Goal: Task Accomplishment & Management: Manage account settings

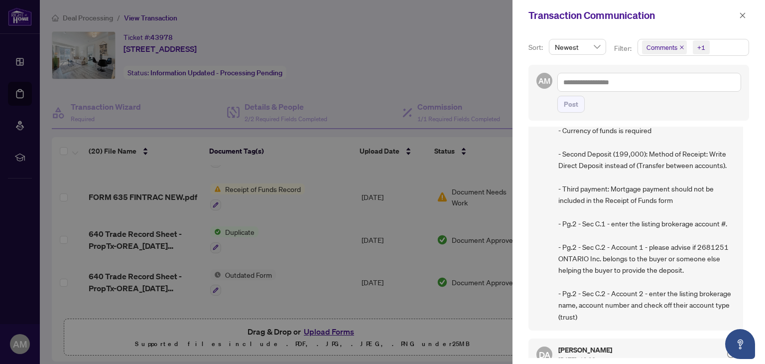
scroll to position [100, 0]
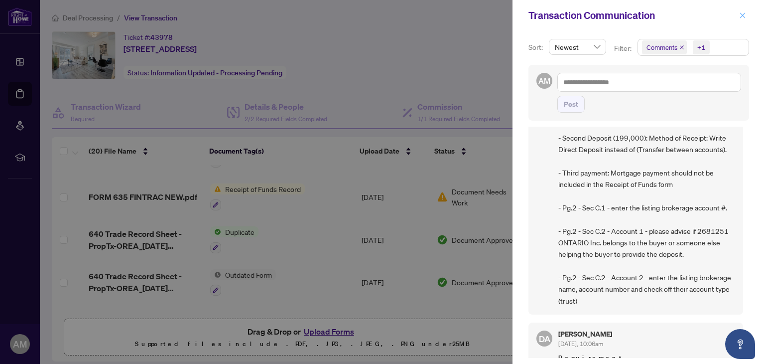
click at [739, 12] on icon "close" at bounding box center [742, 15] width 7 height 7
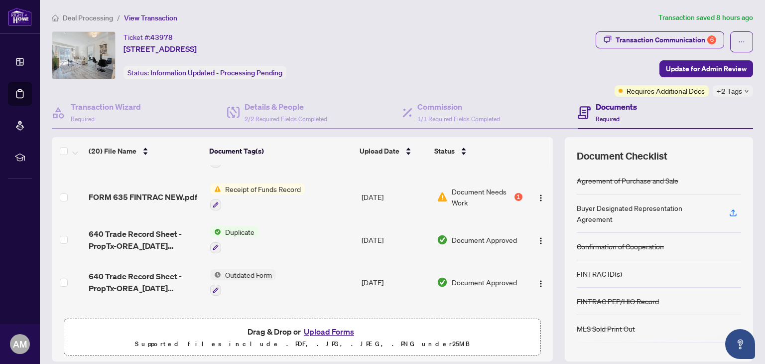
click at [323, 331] on button "Upload Forms" at bounding box center [329, 331] width 56 height 13
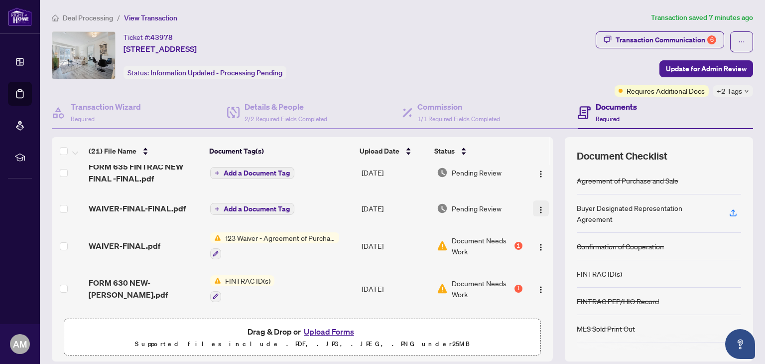
scroll to position [0, 0]
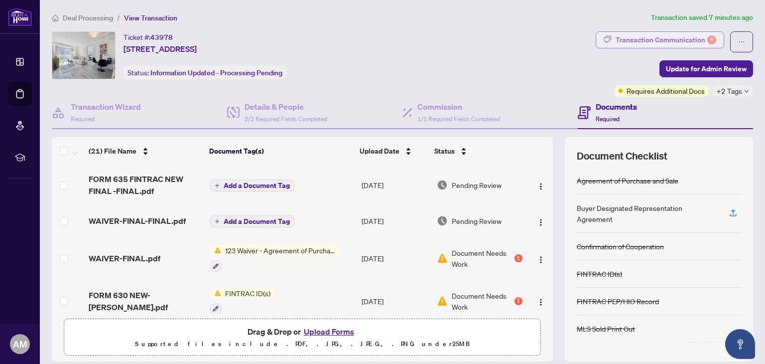
click at [618, 36] on div "Transaction Communication 6" at bounding box center [666, 40] width 101 height 16
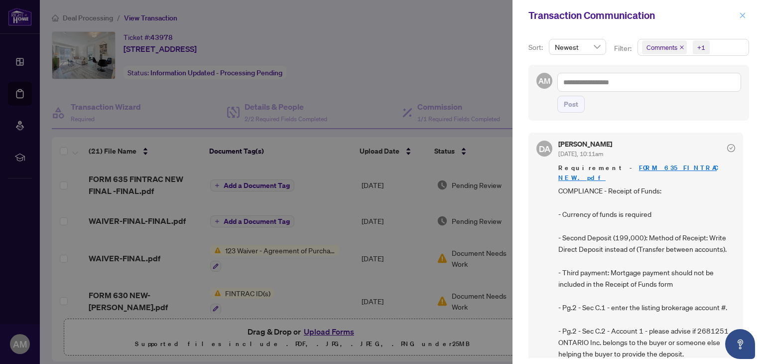
click at [743, 14] on icon "close" at bounding box center [742, 15] width 7 height 7
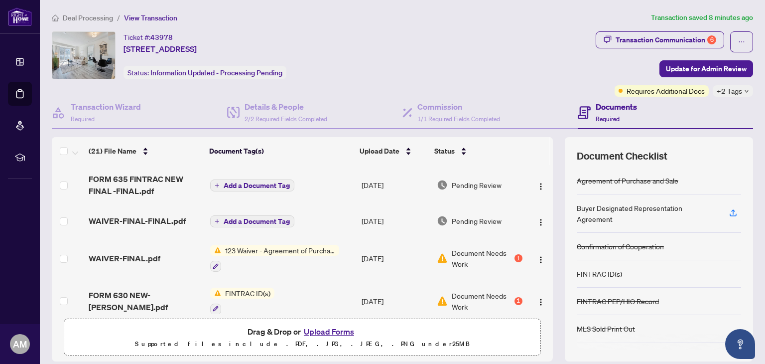
click at [239, 183] on span "Add a Document Tag" at bounding box center [257, 185] width 66 height 7
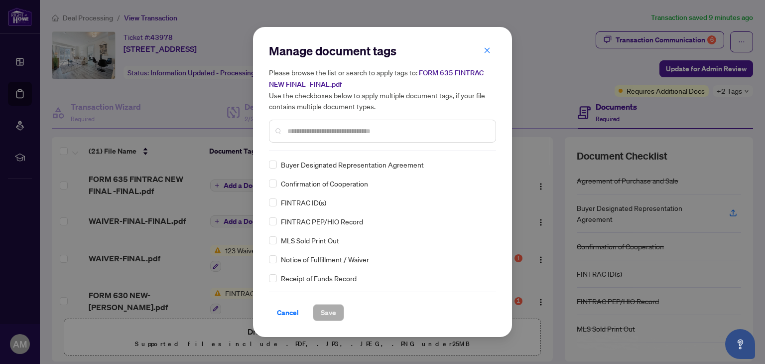
click at [285, 318] on span "Cancel" at bounding box center [288, 312] width 22 height 16
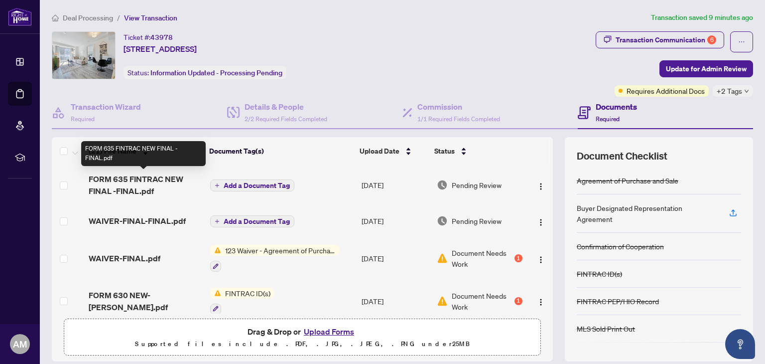
click at [117, 181] on span "FORM 635 FINTRAC NEW FINAL -FINAL.pdf" at bounding box center [145, 185] width 113 height 24
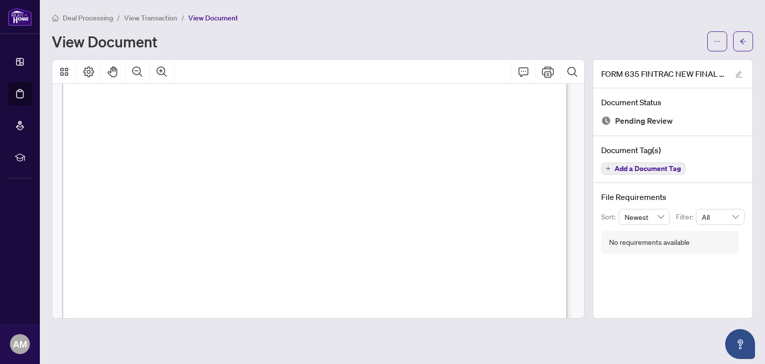
scroll to position [149, 0]
click at [219, 167] on span "$60,000" at bounding box center [201, 173] width 35 height 13
click at [219, 174] on span "$60,000" at bounding box center [201, 173] width 35 height 13
click at [219, 172] on span "$60,000" at bounding box center [201, 173] width 35 height 13
click at [219, 169] on span "$60,000" at bounding box center [201, 173] width 35 height 13
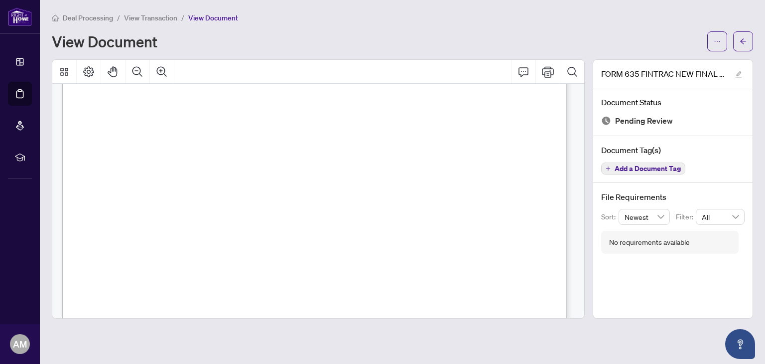
click at [219, 169] on span "$60,000" at bounding box center [201, 173] width 35 height 13
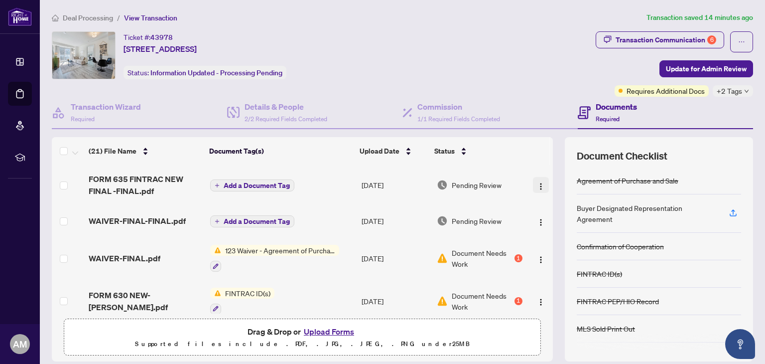
click at [537, 184] on img "button" at bounding box center [541, 186] width 8 height 8
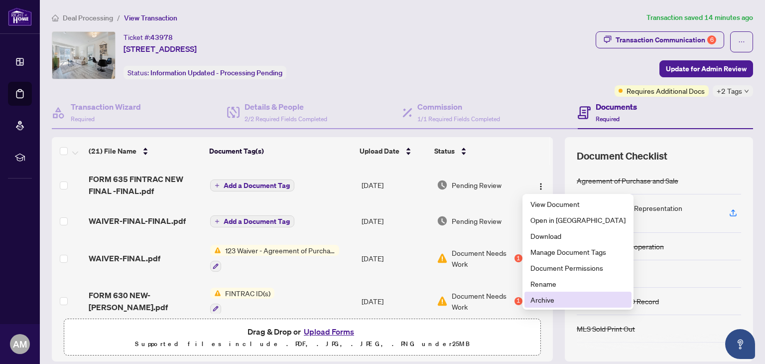
click at [533, 301] on span "Archive" at bounding box center [578, 299] width 95 height 11
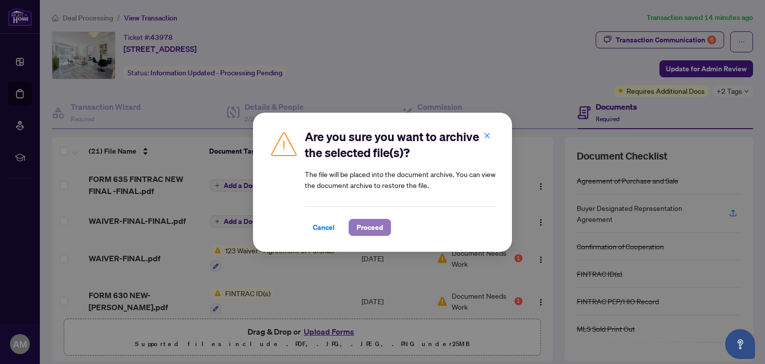
click at [375, 227] on span "Proceed" at bounding box center [370, 227] width 26 height 16
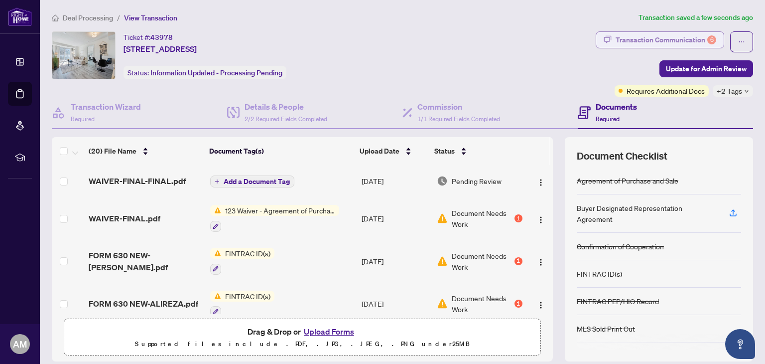
drag, startPoint x: 631, startPoint y: 39, endPoint x: 625, endPoint y: 42, distance: 7.4
click at [625, 42] on div "Transaction Communication 6" at bounding box center [666, 40] width 101 height 16
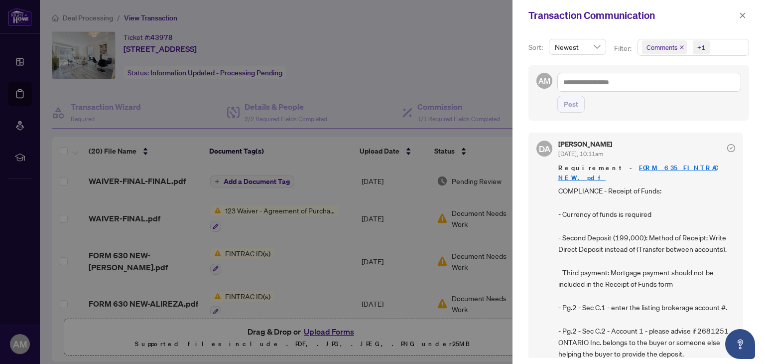
click at [322, 331] on div at bounding box center [382, 182] width 765 height 364
click at [742, 15] on icon "close" at bounding box center [742, 15] width 7 height 7
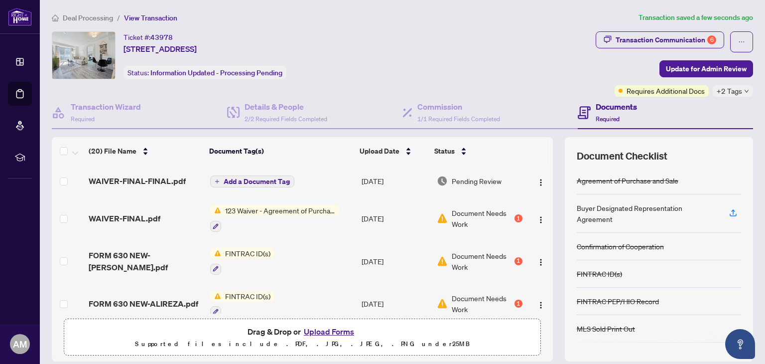
click at [322, 328] on button "Upload Forms" at bounding box center [329, 331] width 56 height 13
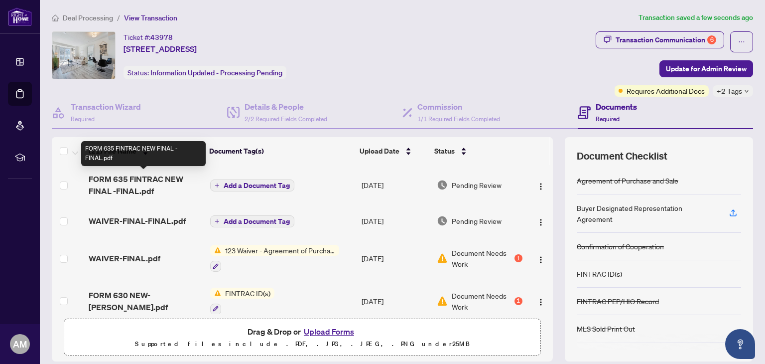
click at [132, 181] on span "FORM 635 FINTRAC NEW FINAL -FINAL.pdf" at bounding box center [145, 185] width 113 height 24
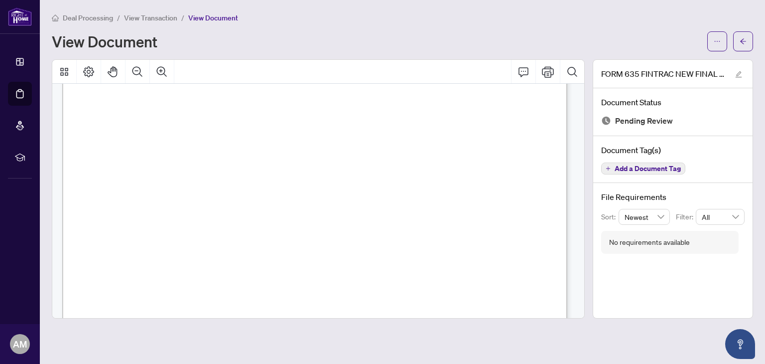
scroll to position [149, 0]
click at [219, 172] on span "$60,000" at bounding box center [201, 173] width 35 height 13
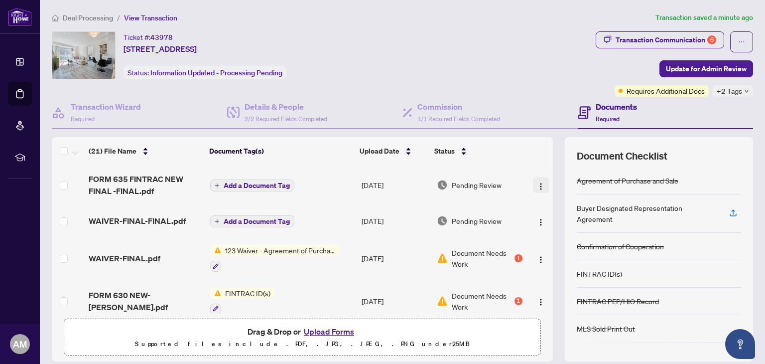
click at [537, 184] on img "button" at bounding box center [541, 186] width 8 height 8
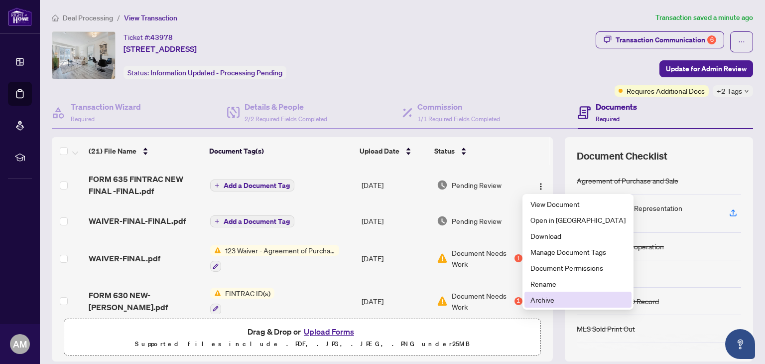
click at [544, 300] on span "Archive" at bounding box center [578, 299] width 95 height 11
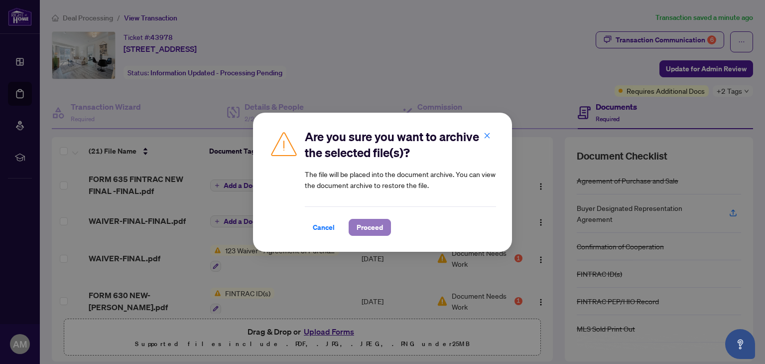
click at [361, 227] on span "Proceed" at bounding box center [370, 227] width 26 height 16
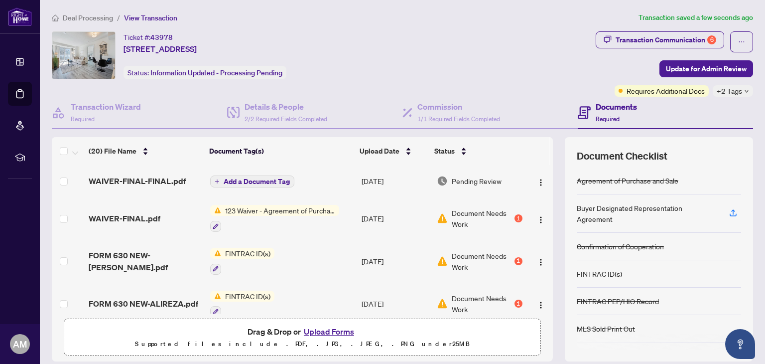
click at [321, 330] on button "Upload Forms" at bounding box center [329, 331] width 56 height 13
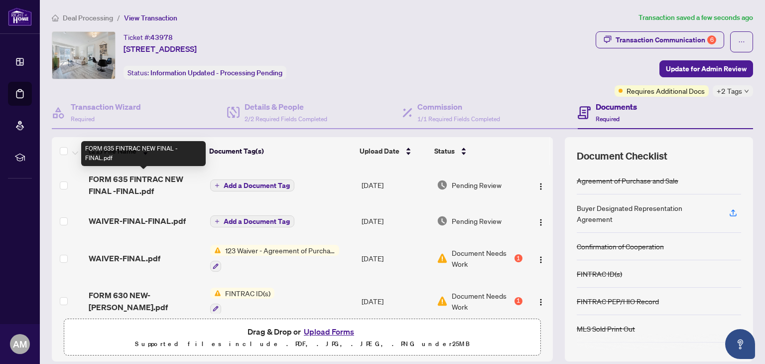
click at [124, 183] on span "FORM 635 FINTRAC NEW FINAL -FINAL.pdf" at bounding box center [145, 185] width 113 height 24
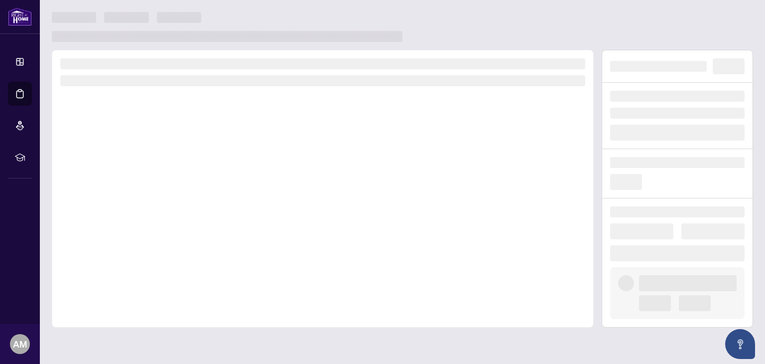
click at [124, 183] on div at bounding box center [323, 189] width 542 height 278
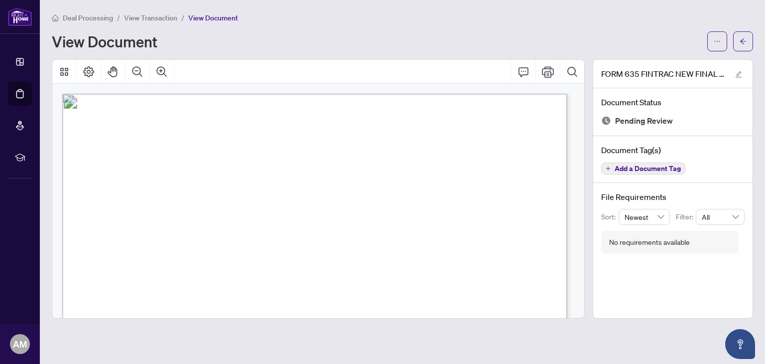
click at [275, 235] on span "[PERSON_NAME]" at bounding box center [276, 240] width 82 height 13
click at [278, 241] on span "[PERSON_NAME]" at bounding box center [276, 240] width 82 height 13
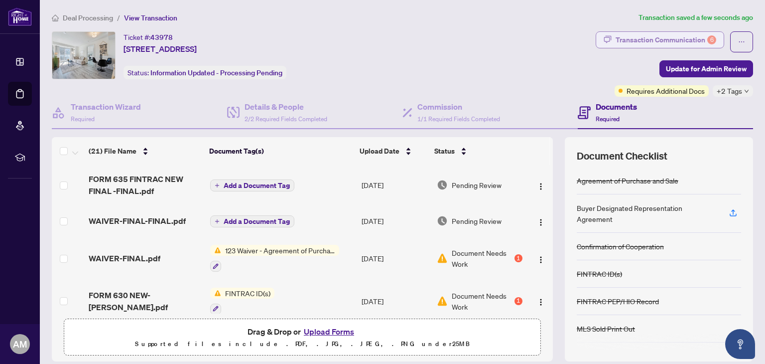
click at [648, 40] on div "Transaction Communication 6" at bounding box center [666, 40] width 101 height 16
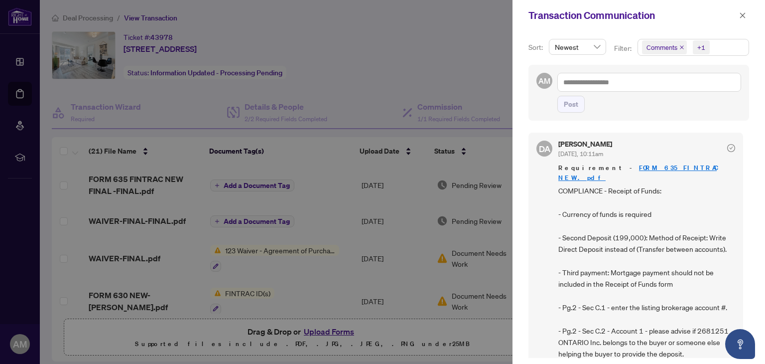
click at [436, 52] on div at bounding box center [382, 182] width 765 height 364
click at [743, 15] on icon "close" at bounding box center [742, 14] width 5 height 5
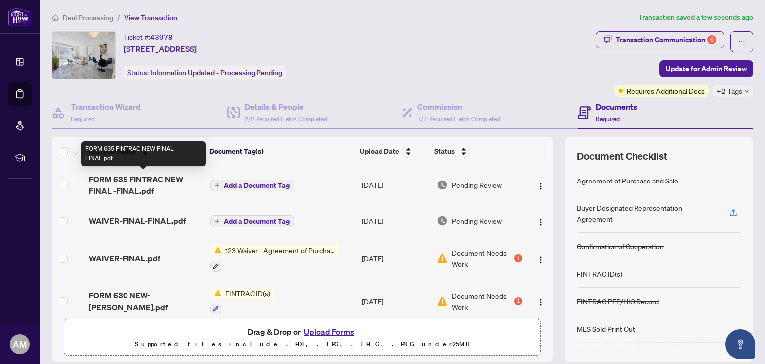
click at [139, 185] on span "FORM 635 FINTRAC NEW FINAL -FINAL.pdf" at bounding box center [145, 185] width 113 height 24
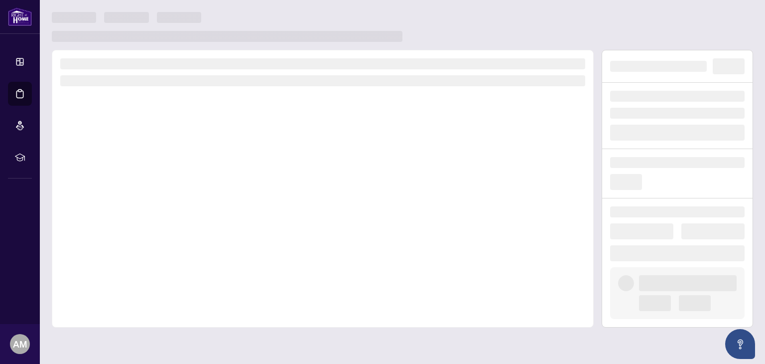
click at [140, 185] on div at bounding box center [323, 189] width 542 height 278
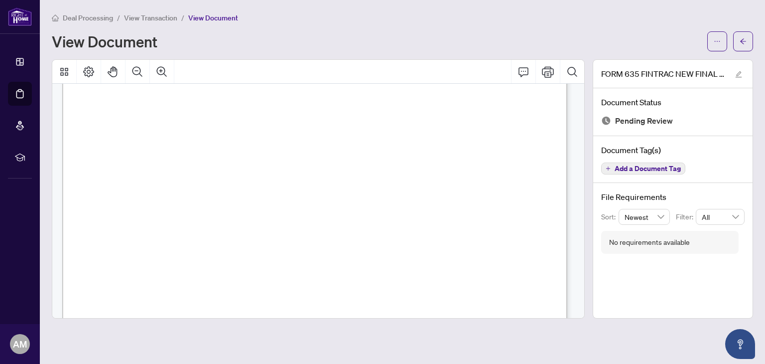
scroll to position [299, 0]
click at [217, 153] on span "199,000" at bounding box center [200, 154] width 34 height 13
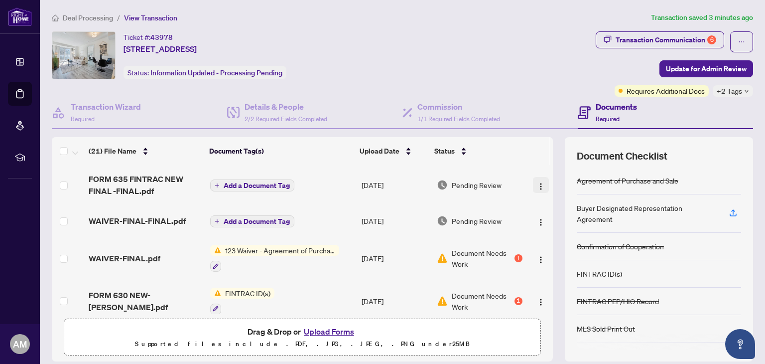
click at [537, 185] on img "button" at bounding box center [541, 186] width 8 height 8
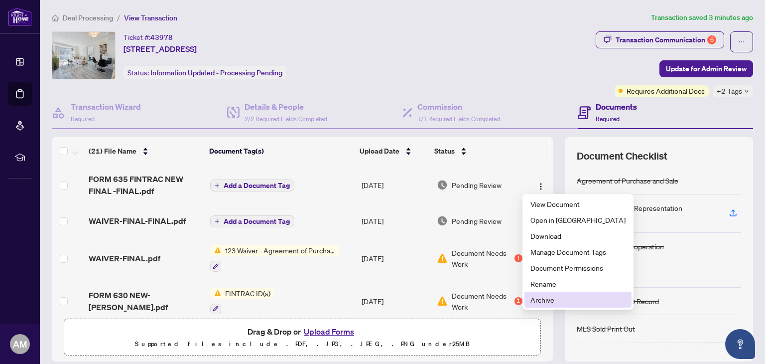
click at [535, 300] on span "Archive" at bounding box center [578, 299] width 95 height 11
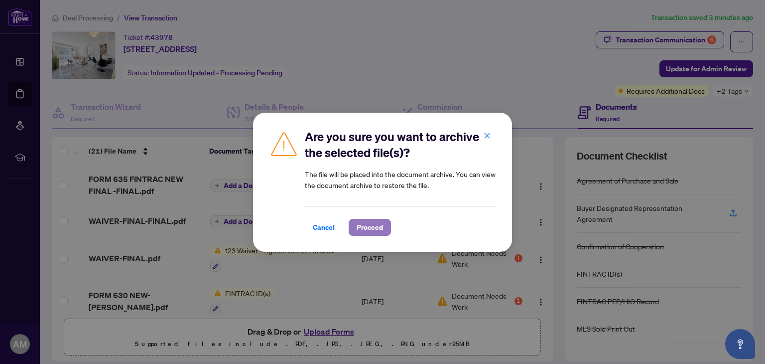
click at [367, 230] on span "Proceed" at bounding box center [370, 227] width 26 height 16
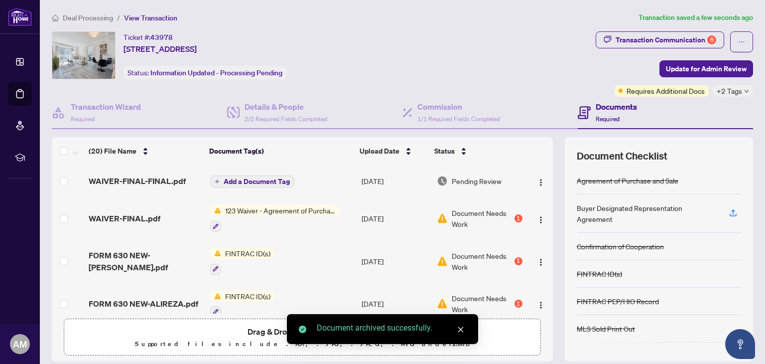
click at [265, 331] on span "Drag & Drop or Upload Forms" at bounding box center [303, 331] width 110 height 13
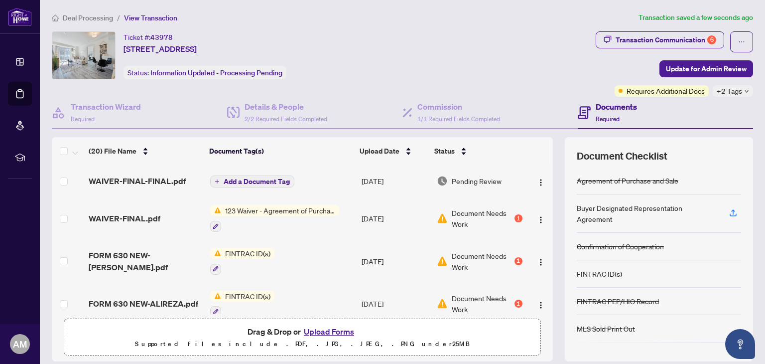
click at [319, 329] on button "Upload Forms" at bounding box center [329, 331] width 56 height 13
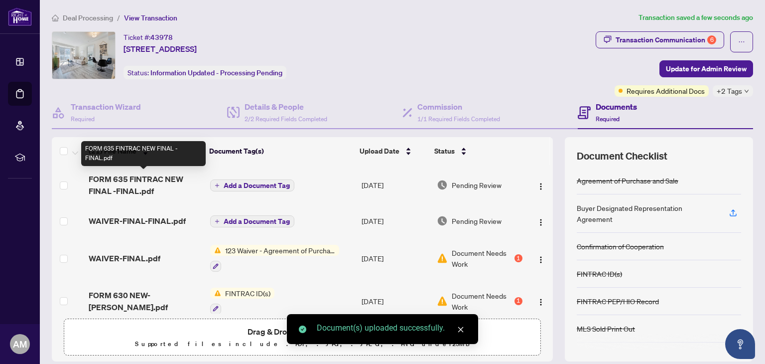
click at [130, 183] on span "FORM 635 FINTRAC NEW FINAL -FINAL.pdf" at bounding box center [145, 185] width 113 height 24
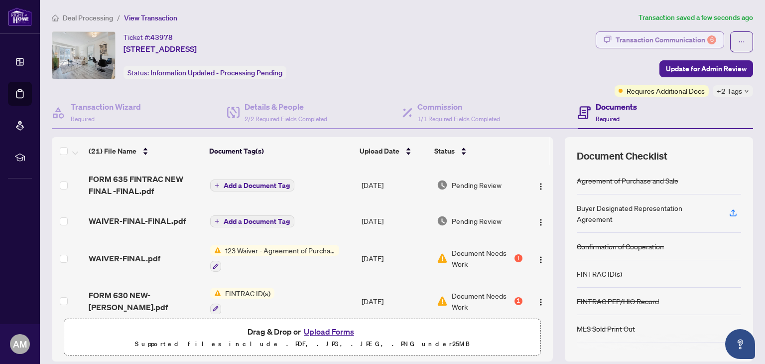
click at [670, 36] on div "Transaction Communication 6" at bounding box center [666, 40] width 101 height 16
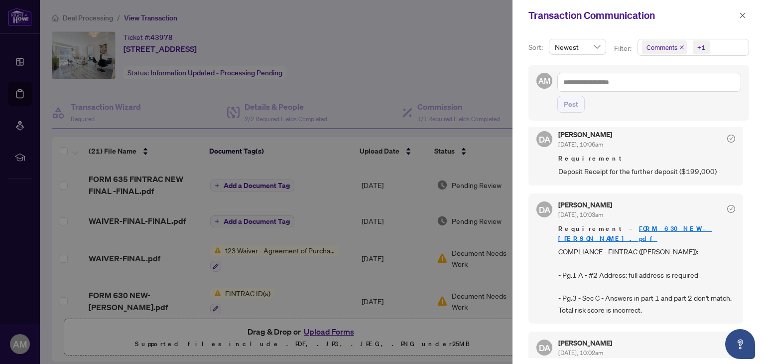
scroll to position [249, 0]
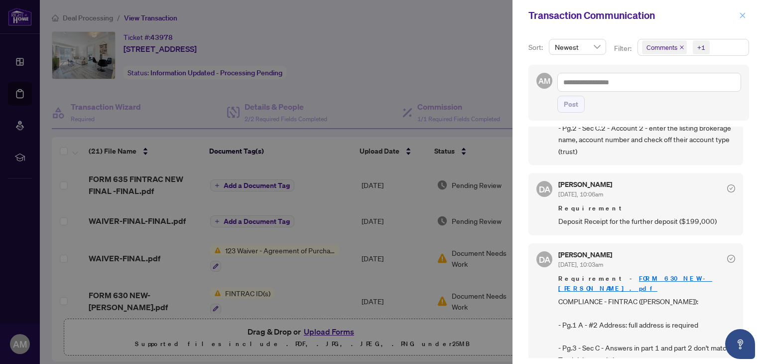
click at [740, 15] on icon "close" at bounding box center [742, 15] width 7 height 7
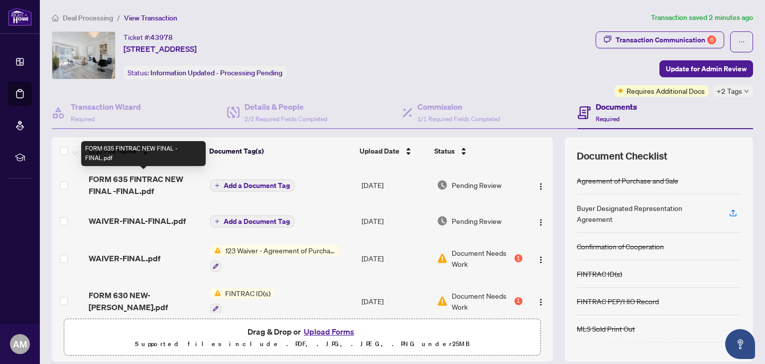
click at [132, 181] on span "FORM 635 FINTRAC NEW FINAL -FINAL.pdf" at bounding box center [145, 185] width 113 height 24
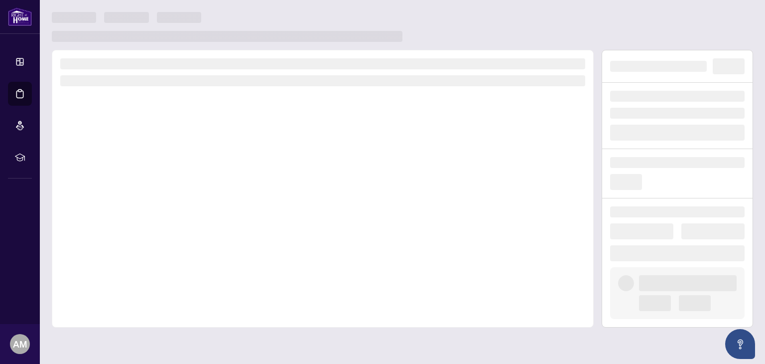
click at [132, 181] on div at bounding box center [323, 189] width 542 height 278
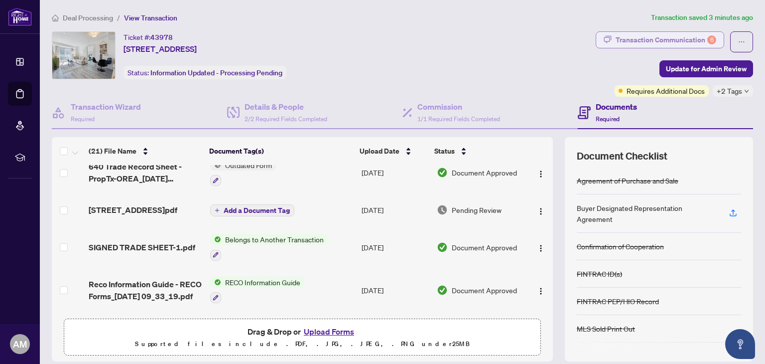
click at [640, 44] on div "Transaction Communication 6" at bounding box center [666, 40] width 101 height 16
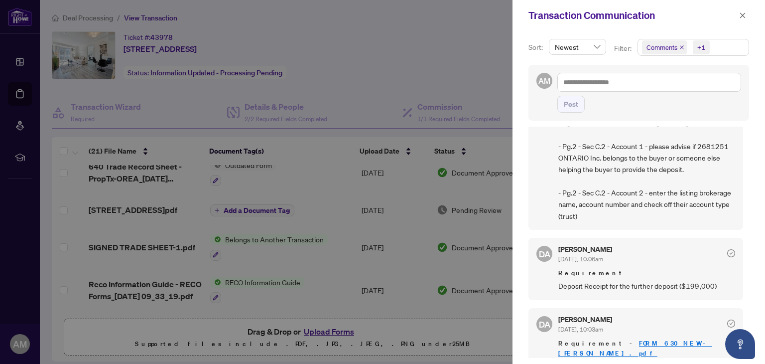
scroll to position [199, 0]
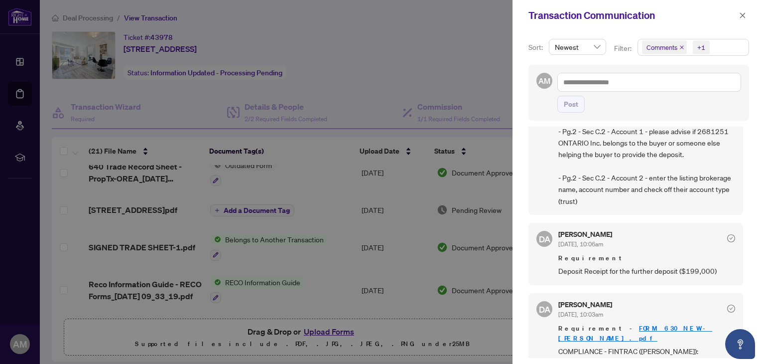
click at [638, 265] on span "Deposit Receipt for the further deposit ($199,000)" at bounding box center [647, 270] width 177 height 11
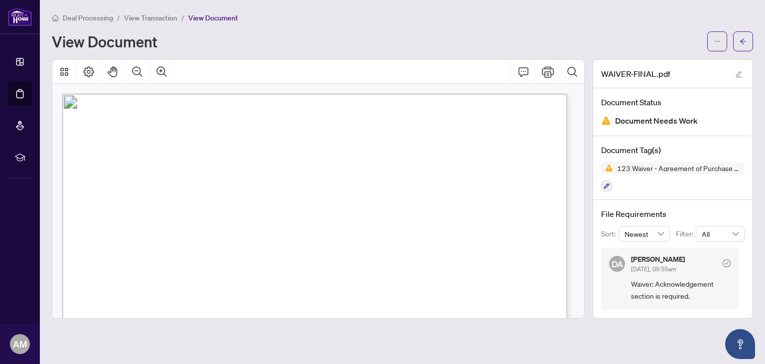
scroll to position [1109, 0]
